Goal: Task Accomplishment & Management: Use online tool/utility

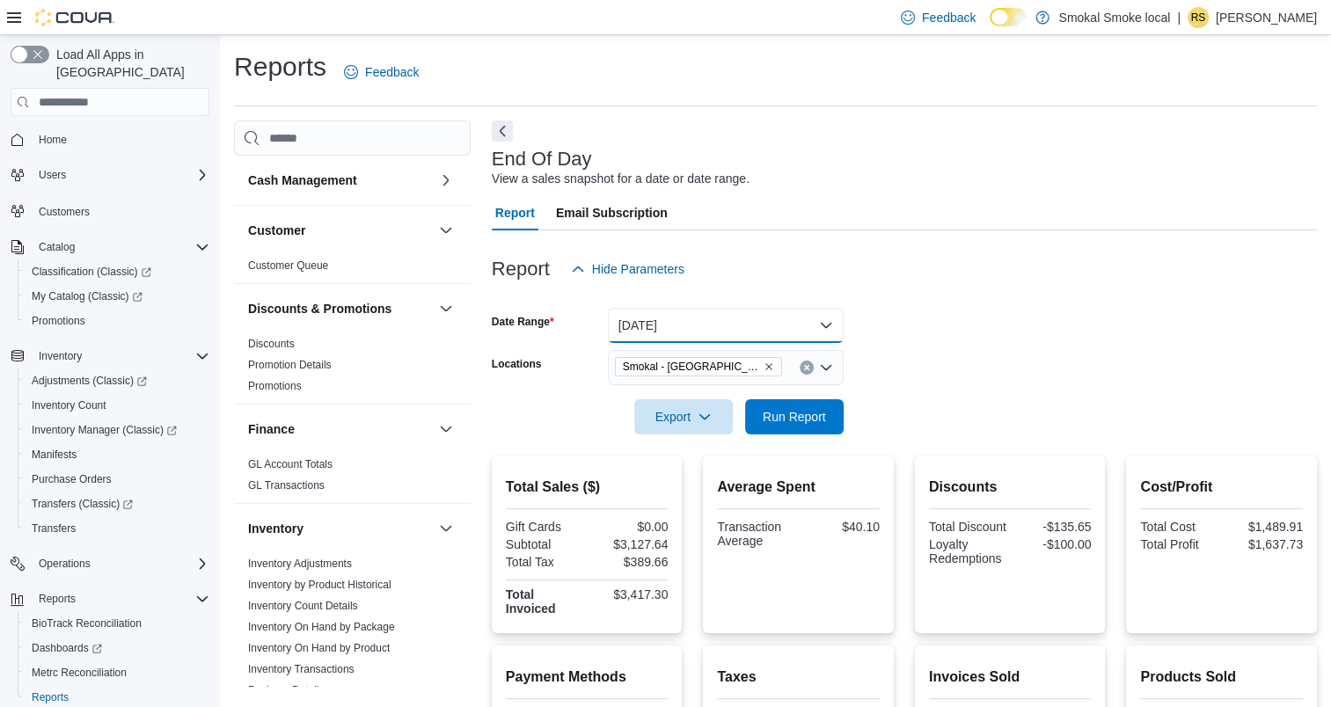
click at [741, 339] on button "[DATE]" at bounding box center [726, 325] width 236 height 35
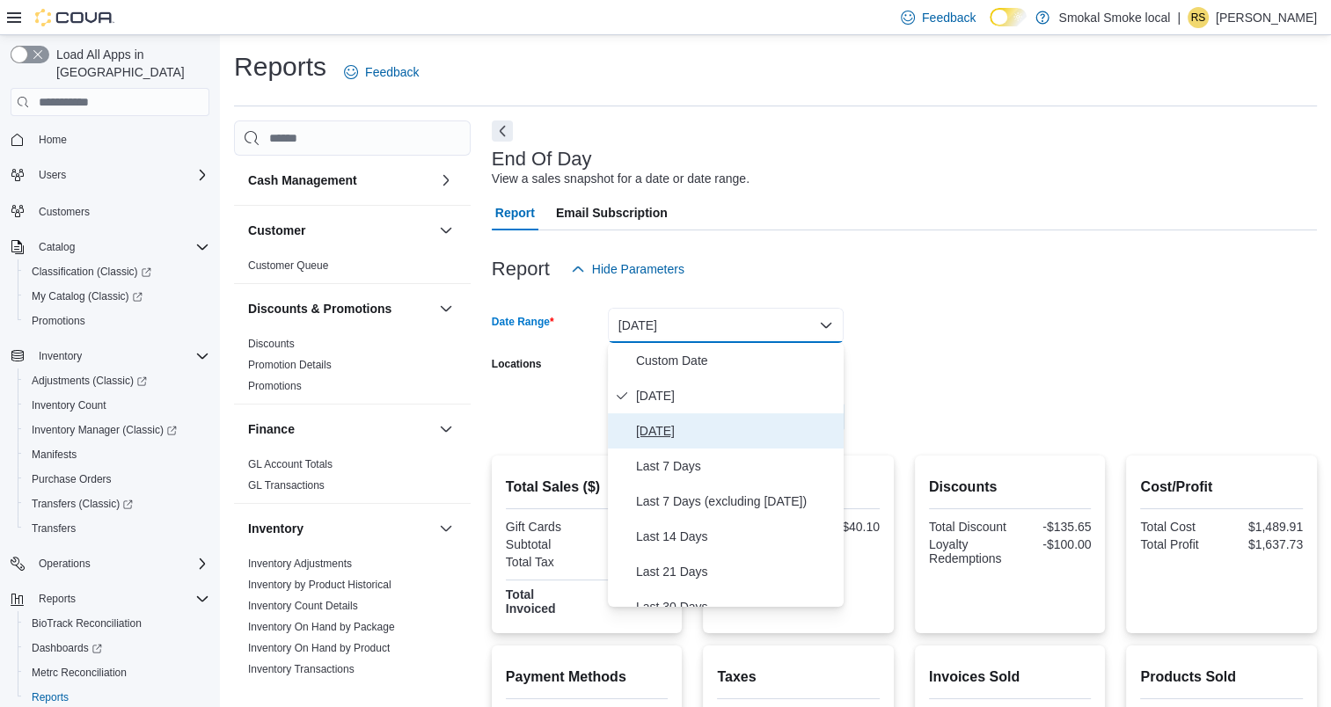
click at [682, 422] on span "[DATE]" at bounding box center [736, 430] width 201 height 21
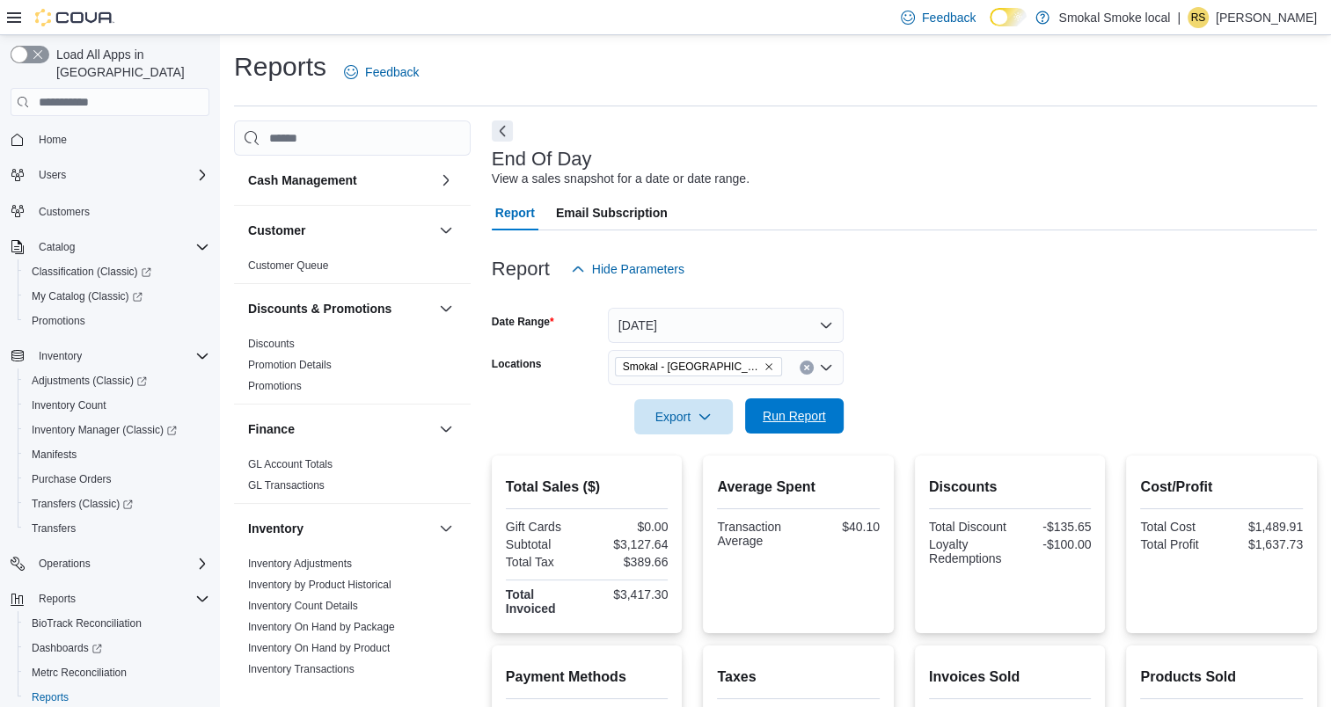
click at [806, 409] on span "Run Report" at bounding box center [794, 416] width 63 height 18
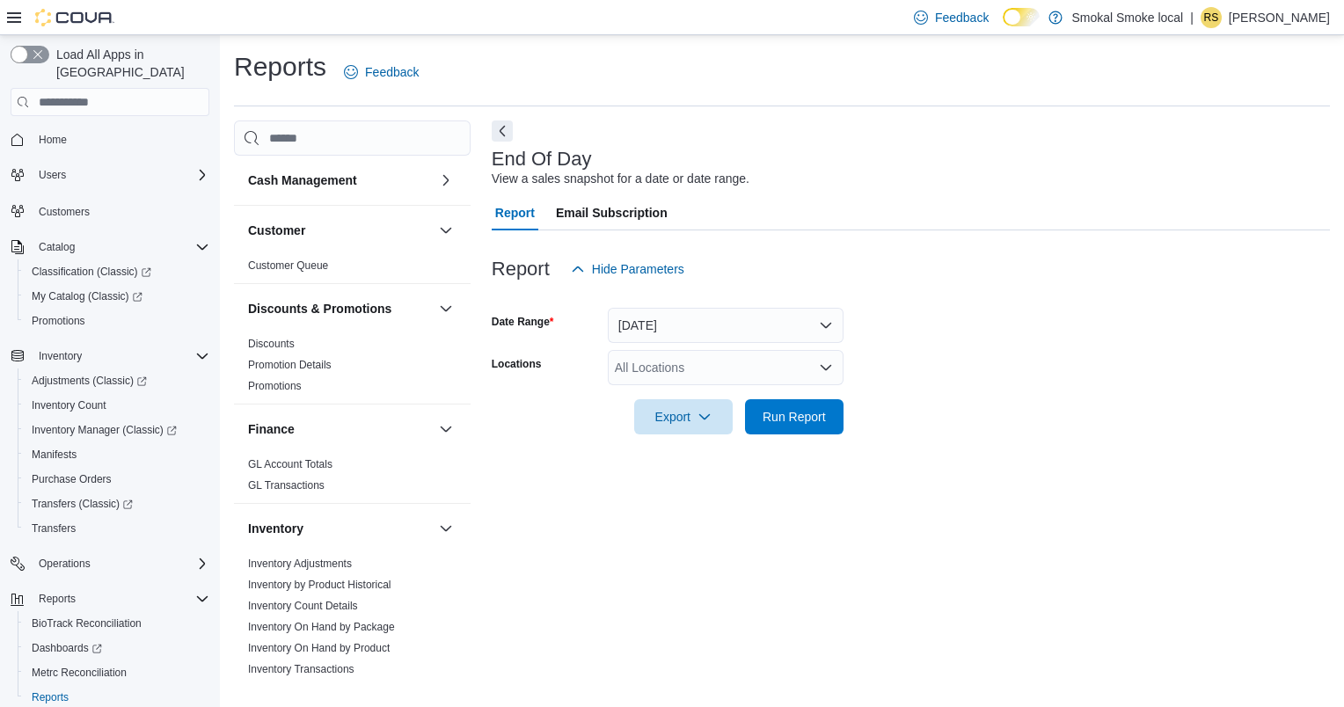
click at [697, 367] on div "All Locations" at bounding box center [726, 367] width 236 height 35
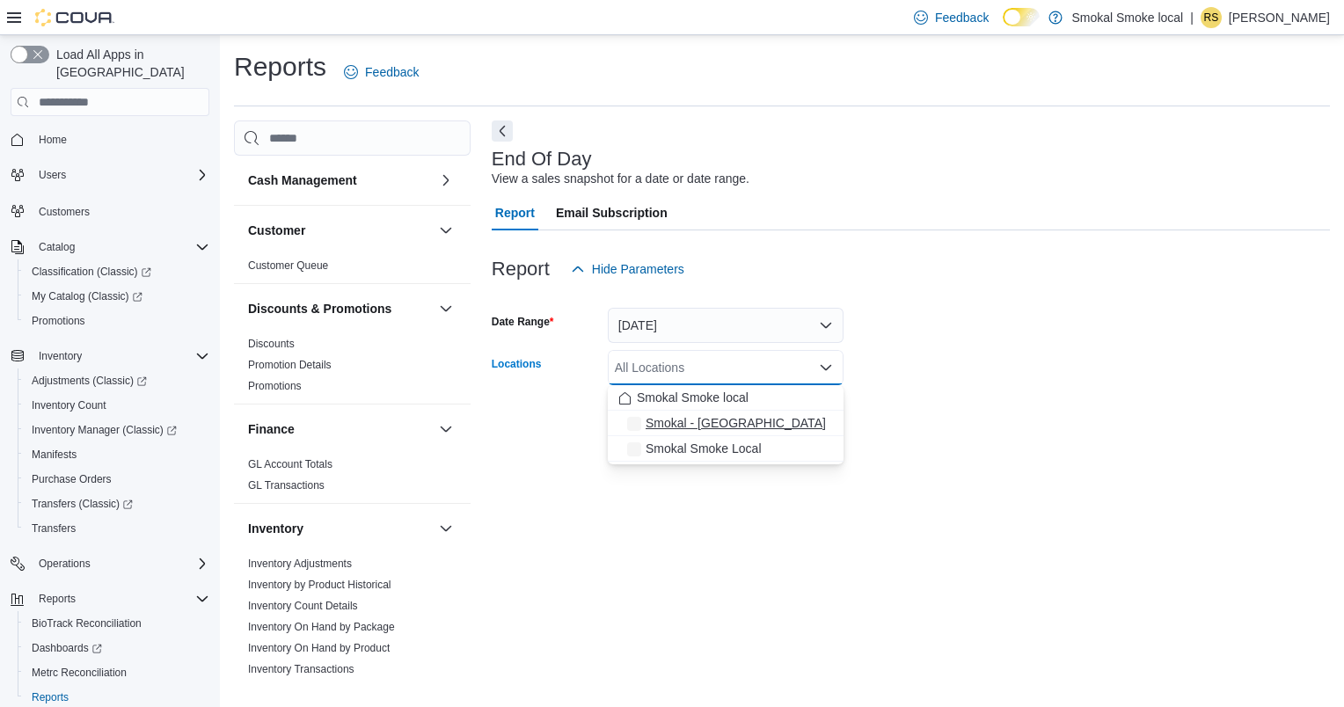
click at [690, 419] on span "Smokal - [GEOGRAPHIC_DATA]" at bounding box center [736, 423] width 180 height 18
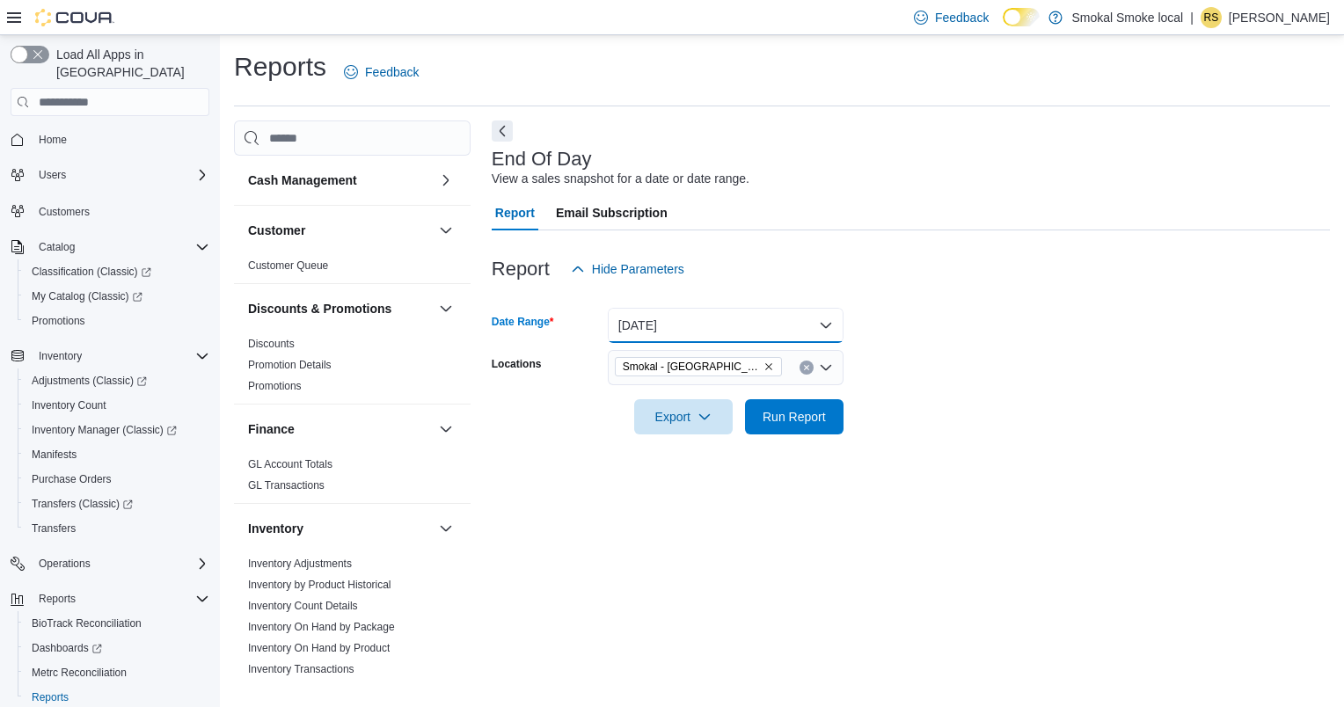
click at [684, 314] on button "[DATE]" at bounding box center [726, 325] width 236 height 35
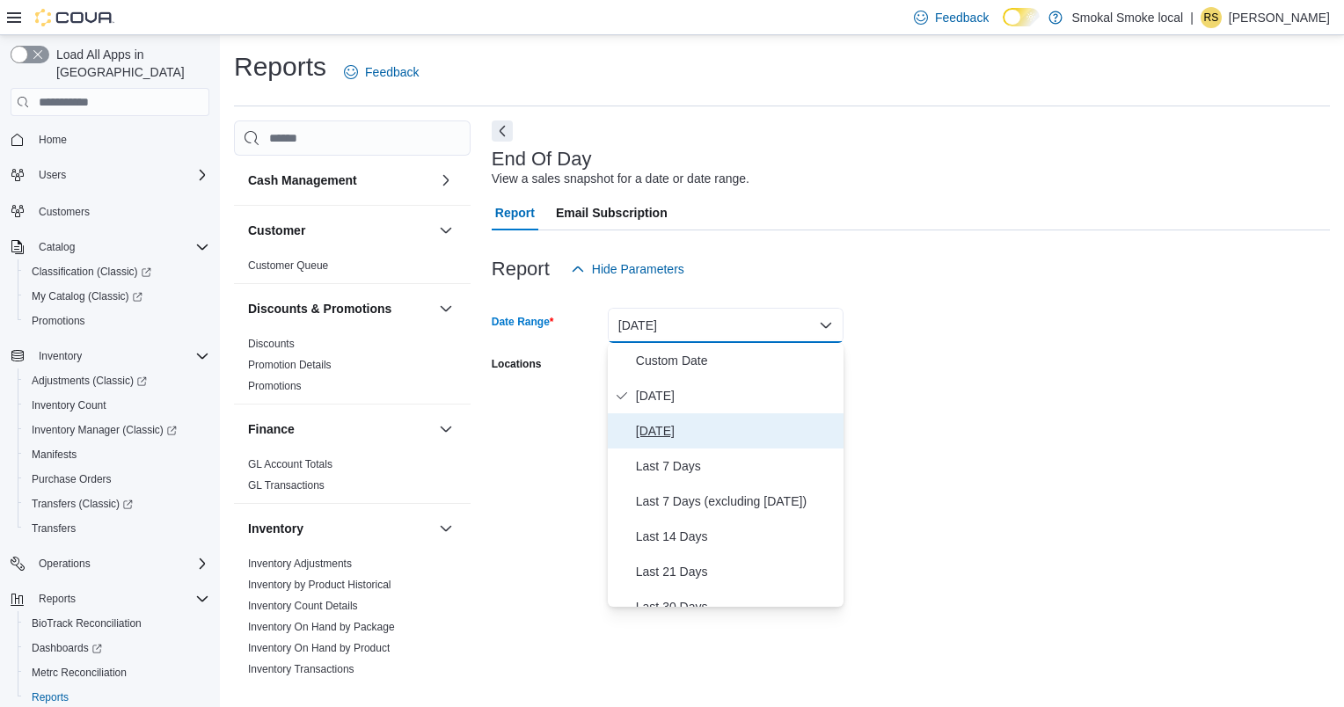
click at [705, 420] on span "[DATE]" at bounding box center [736, 430] width 201 height 21
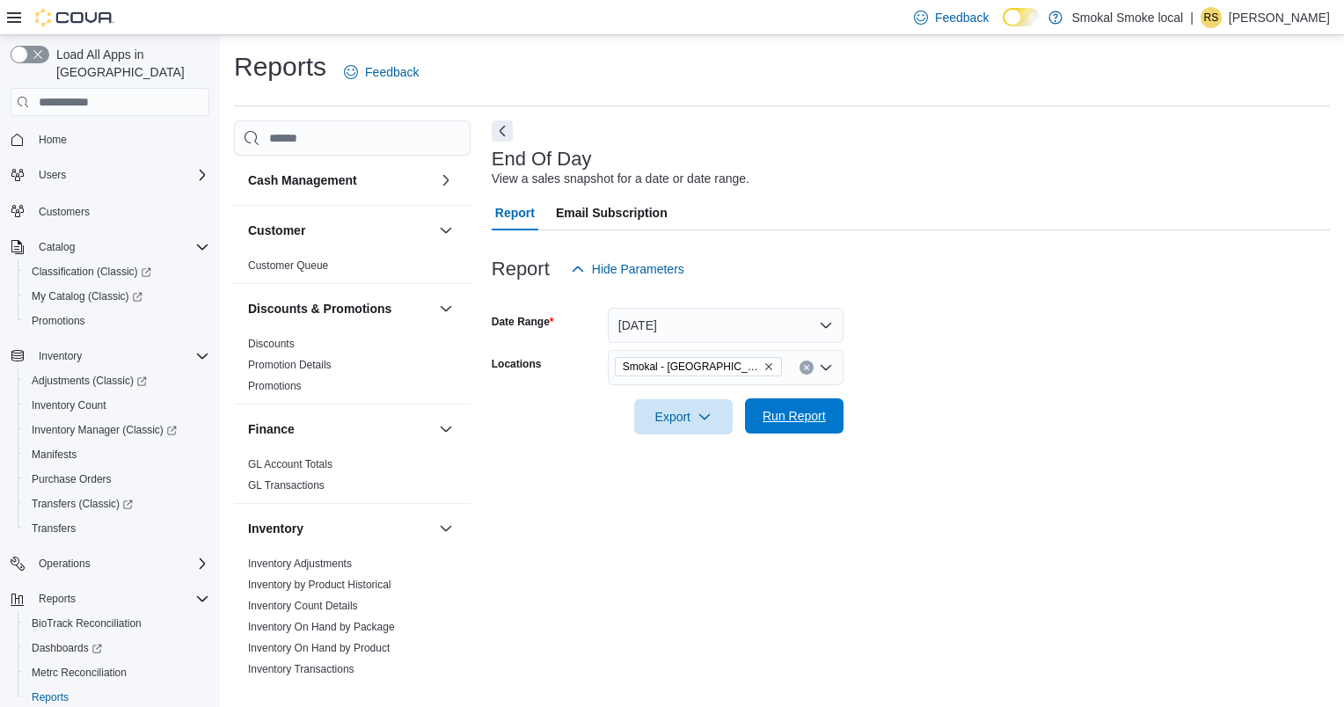
click at [818, 425] on span "Run Report" at bounding box center [794, 416] width 63 height 18
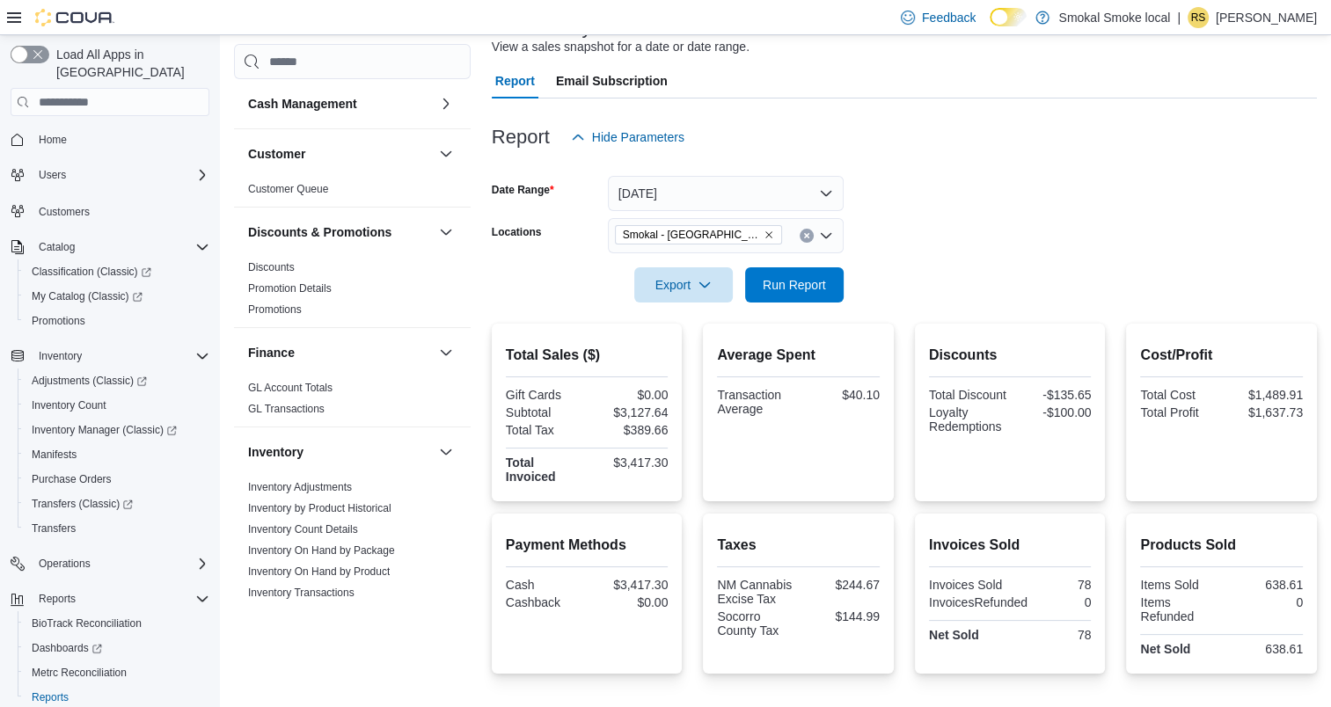
scroll to position [113, 0]
